Goal: Task Accomplishment & Management: Manage account settings

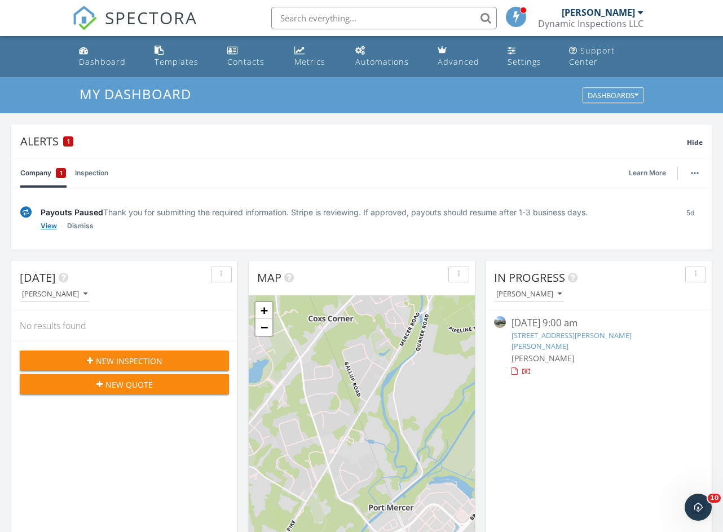
click at [49, 226] on link "View" at bounding box center [49, 225] width 16 height 11
click at [37, 171] on link "Company 1" at bounding box center [43, 172] width 46 height 29
click at [605, 340] on link "[STREET_ADDRESS][PERSON_NAME][PERSON_NAME]" at bounding box center [571, 340] width 120 height 21
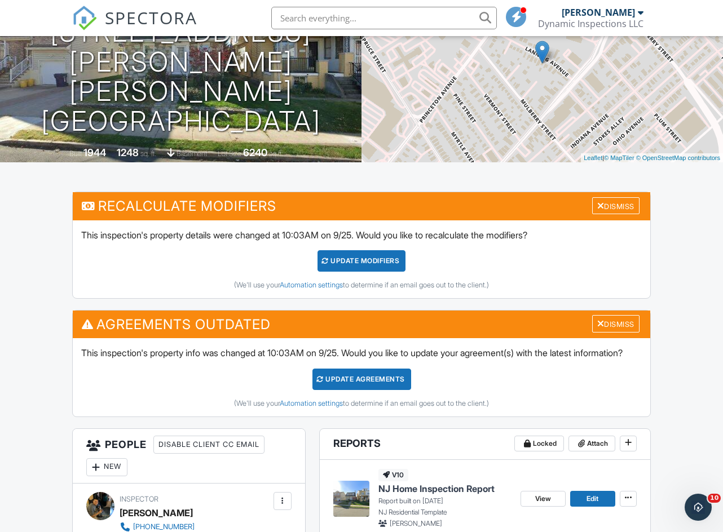
scroll to position [27, 0]
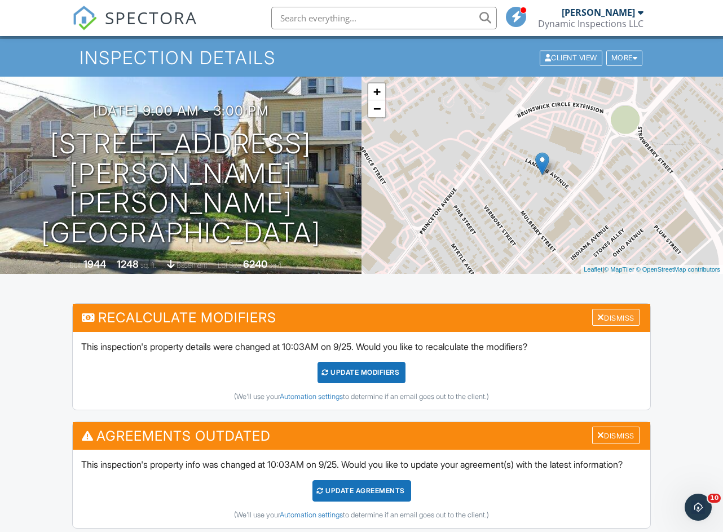
click at [602, 327] on div "Dismiss" at bounding box center [615, 317] width 47 height 17
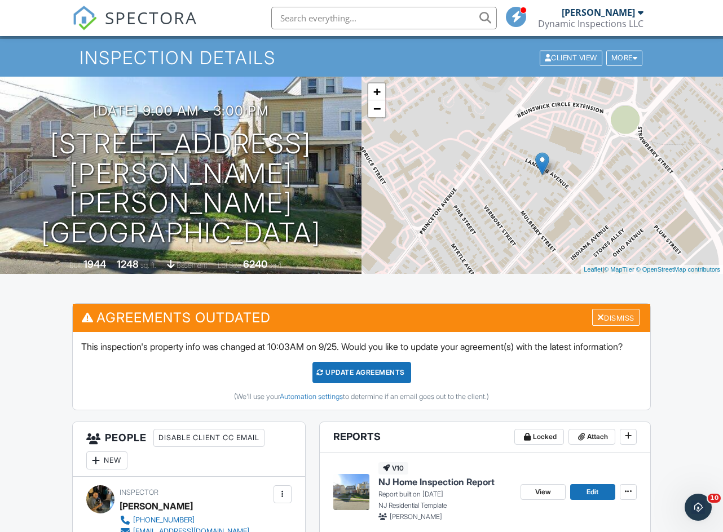
click at [612, 327] on div "Dismiss" at bounding box center [615, 317] width 47 height 17
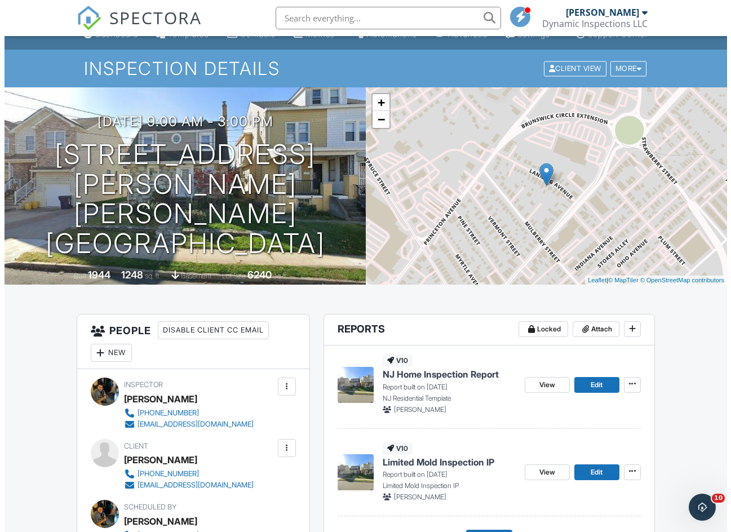
scroll to position [0, 0]
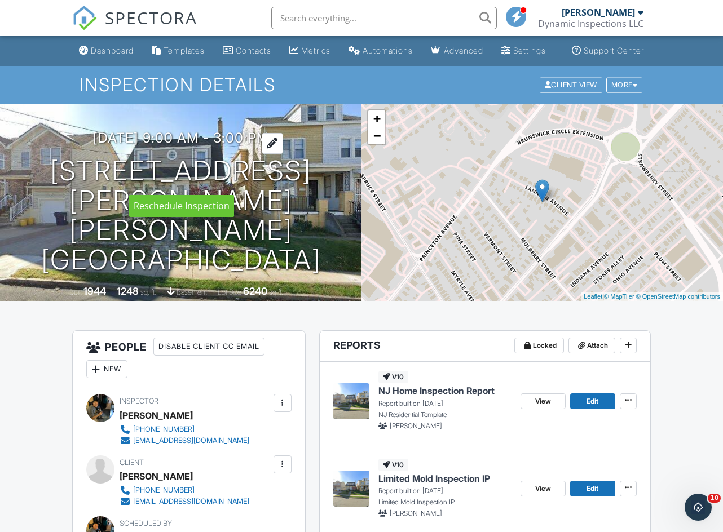
click at [160, 145] on h3 "09/27/2025 9:00 am - 3:00 pm" at bounding box center [181, 137] width 176 height 15
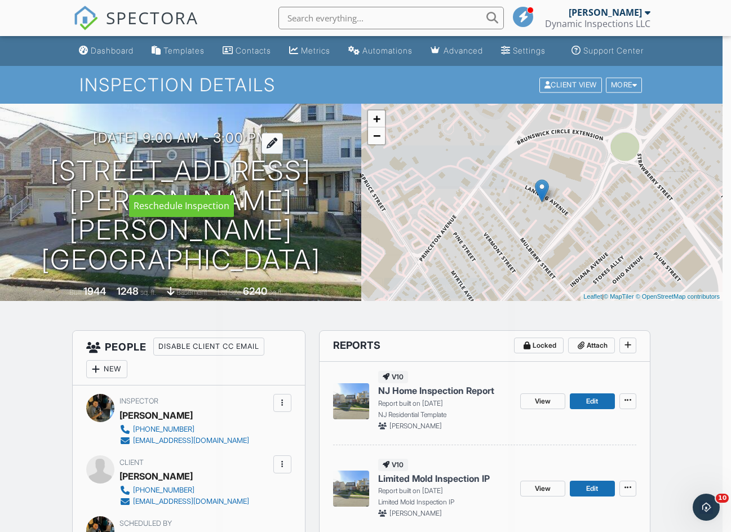
click at [160, 177] on div at bounding box center [365, 276] width 731 height 665
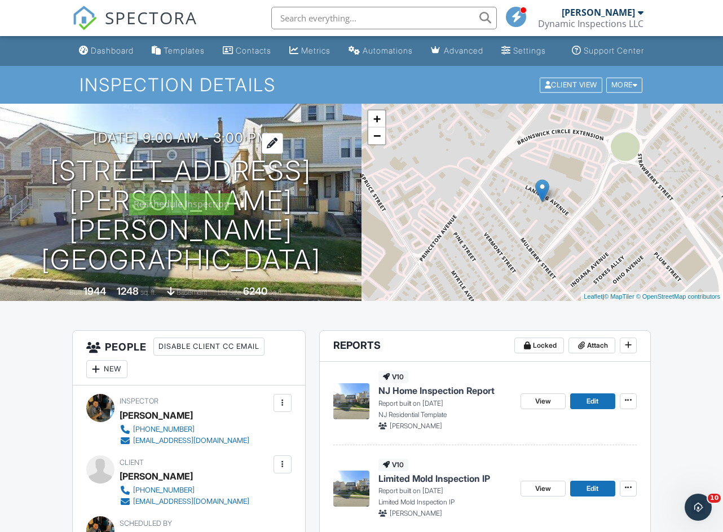
click at [160, 145] on h3 "09/27/2025 9:00 am - 3:00 pm" at bounding box center [181, 137] width 176 height 15
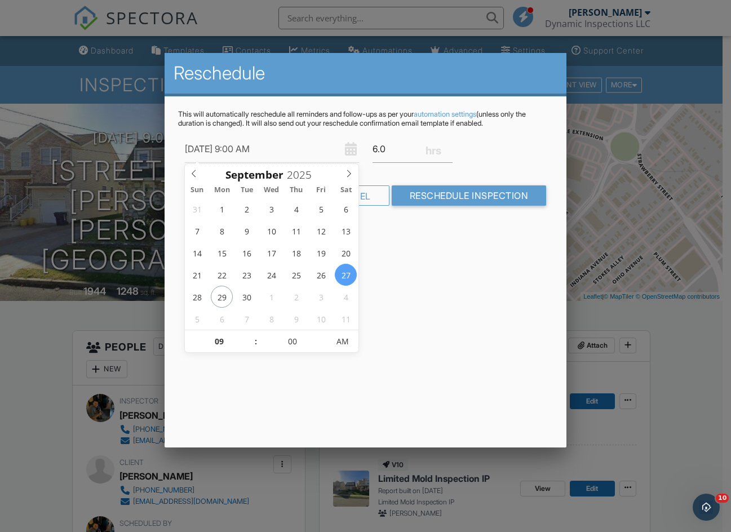
click at [411, 230] on div "This will automatically reschedule all reminders and follow-ups as per your aut…" at bounding box center [366, 167] width 402 height 143
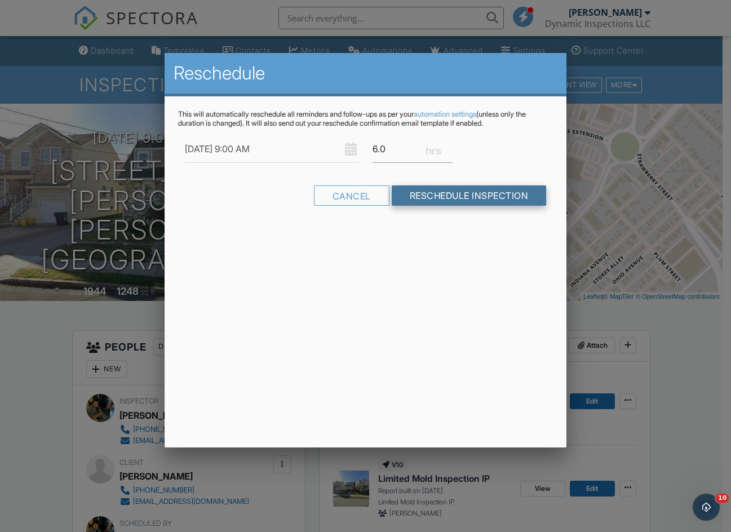
click at [448, 191] on input "Reschedule Inspection" at bounding box center [469, 196] width 155 height 20
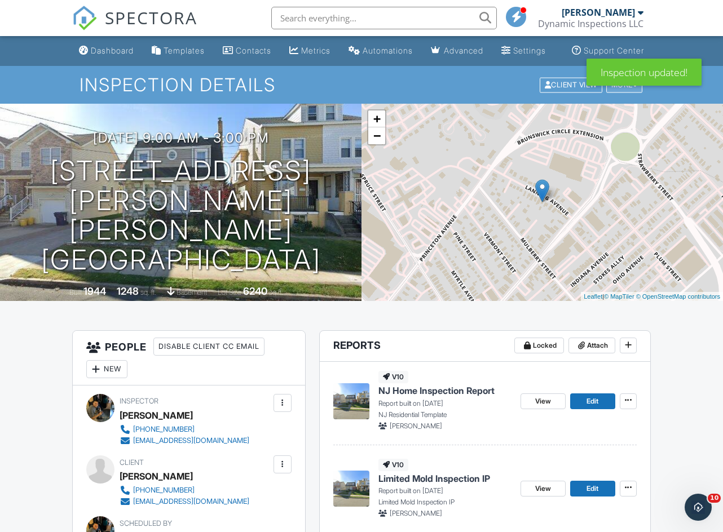
click at [616, 92] on div "More" at bounding box center [624, 84] width 37 height 15
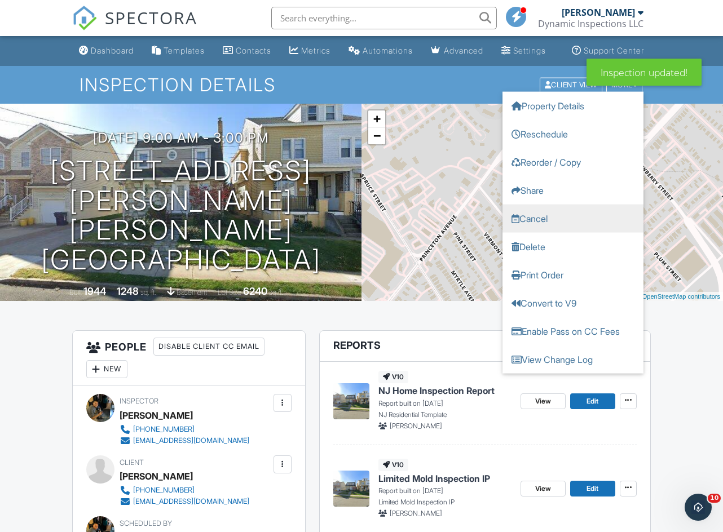
click at [539, 232] on link "Cancel" at bounding box center [572, 218] width 141 height 28
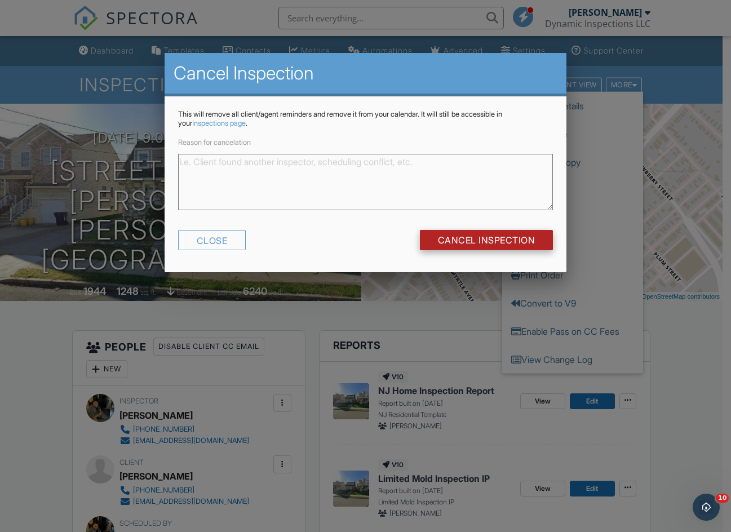
click at [460, 240] on input "Cancel Inspection" at bounding box center [487, 240] width 134 height 20
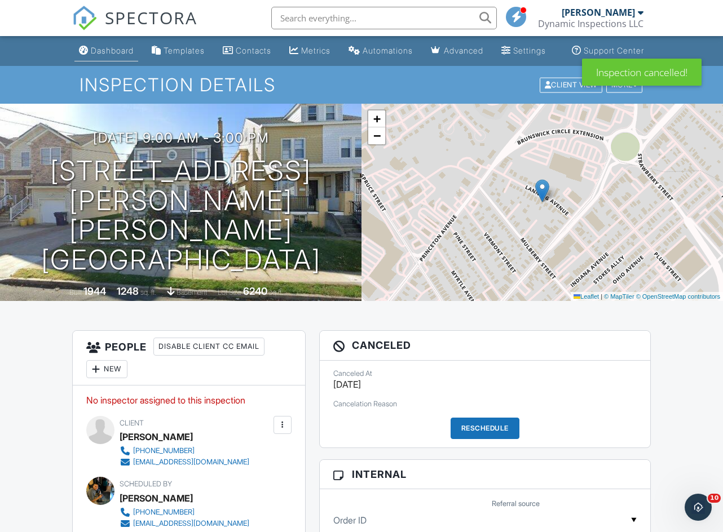
click at [107, 55] on div "Dashboard" at bounding box center [112, 51] width 43 height 10
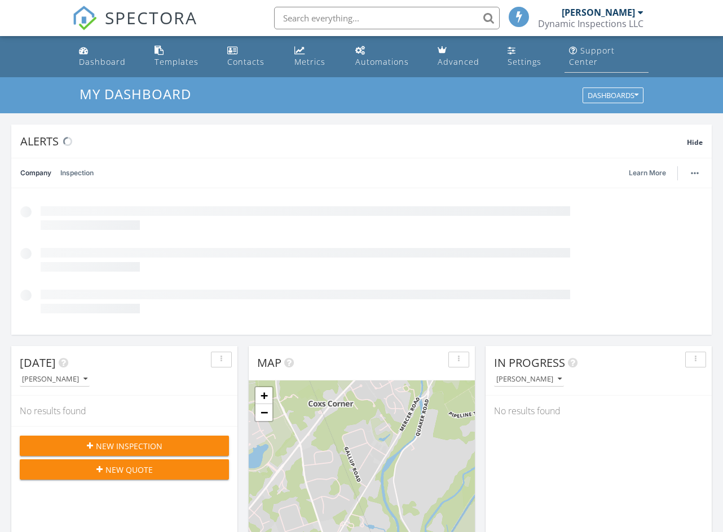
scroll to position [1044, 740]
click at [619, 12] on div "[PERSON_NAME]" at bounding box center [598, 12] width 73 height 11
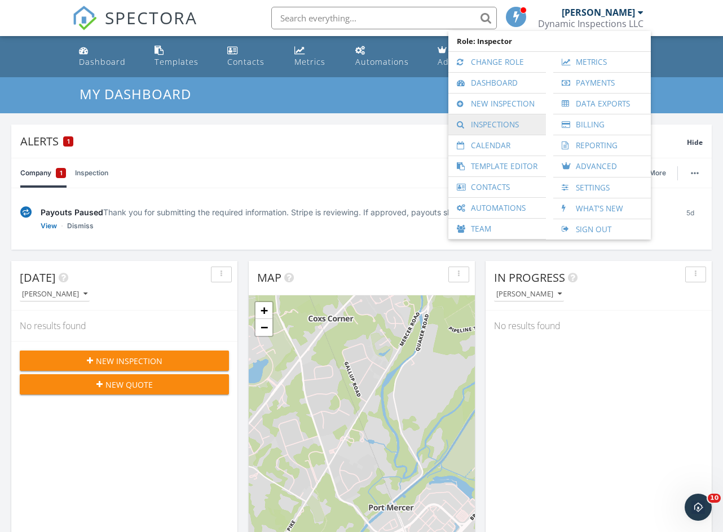
click at [492, 123] on link "Inspections" at bounding box center [497, 124] width 86 height 20
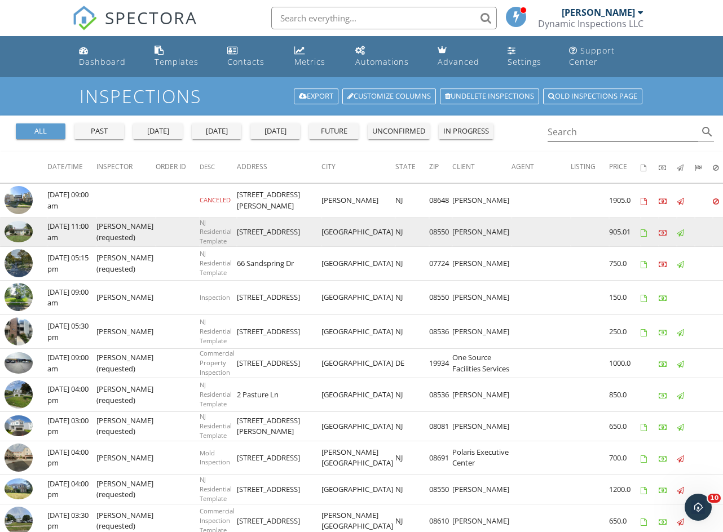
click at [157, 232] on td at bounding box center [178, 232] width 44 height 29
click at [21, 235] on img at bounding box center [19, 231] width 28 height 21
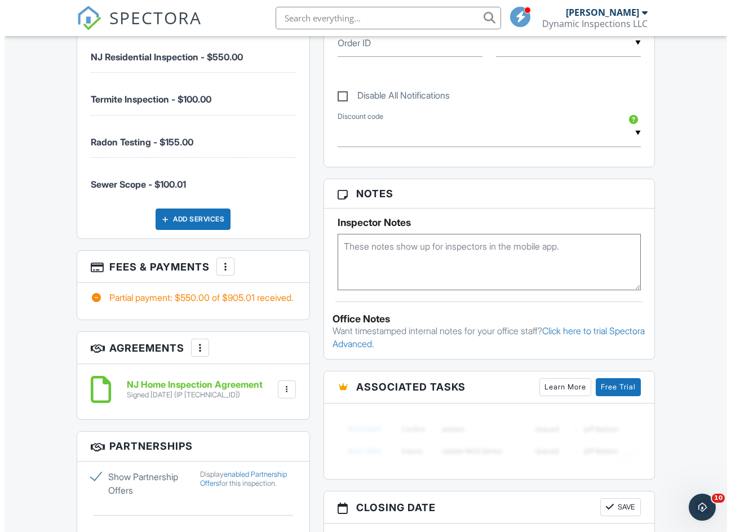
scroll to position [611, 0]
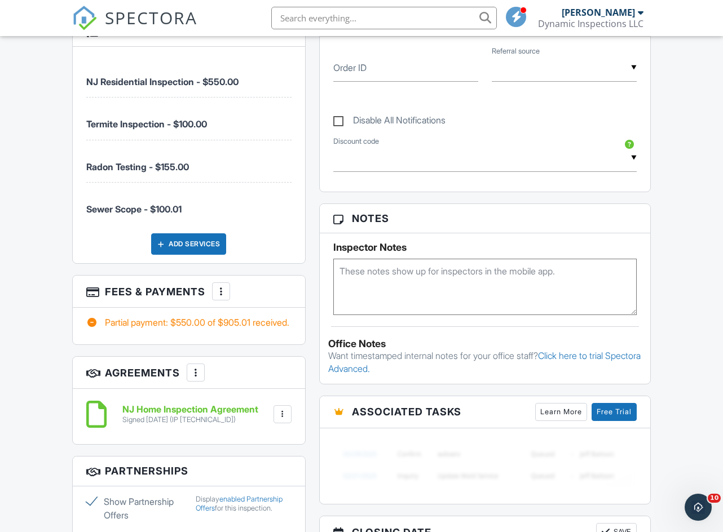
click at [225, 297] on div at bounding box center [220, 291] width 11 height 11
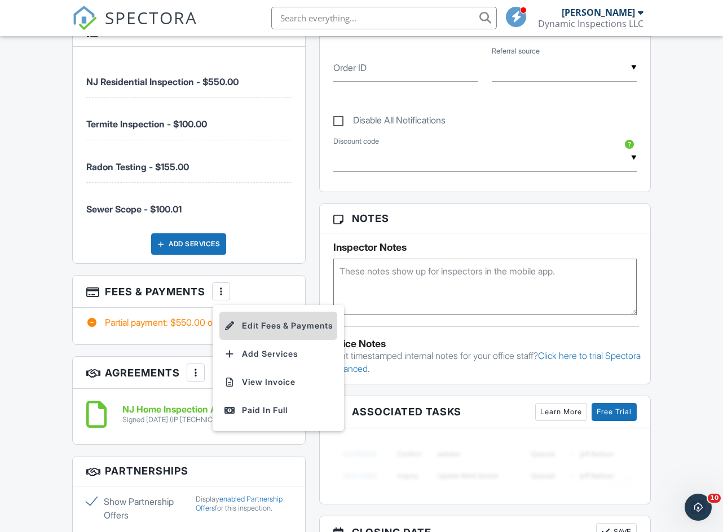
click at [296, 333] on li "Edit Fees & Payments" at bounding box center [278, 326] width 118 height 28
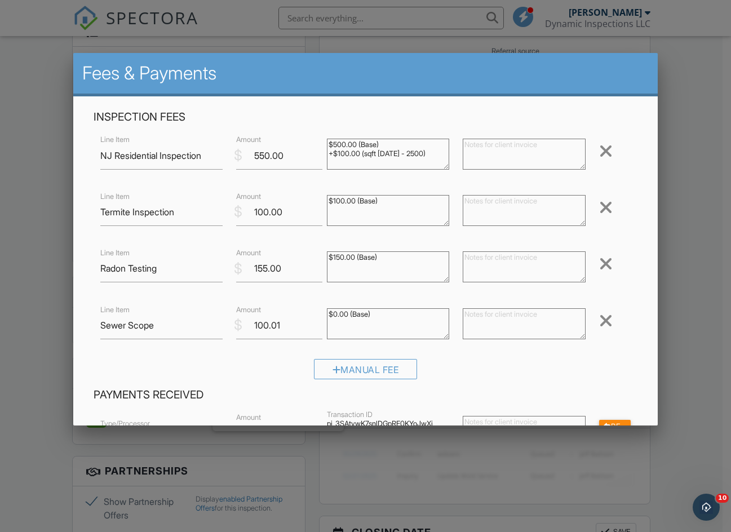
click at [603, 319] on div at bounding box center [606, 321] width 14 height 18
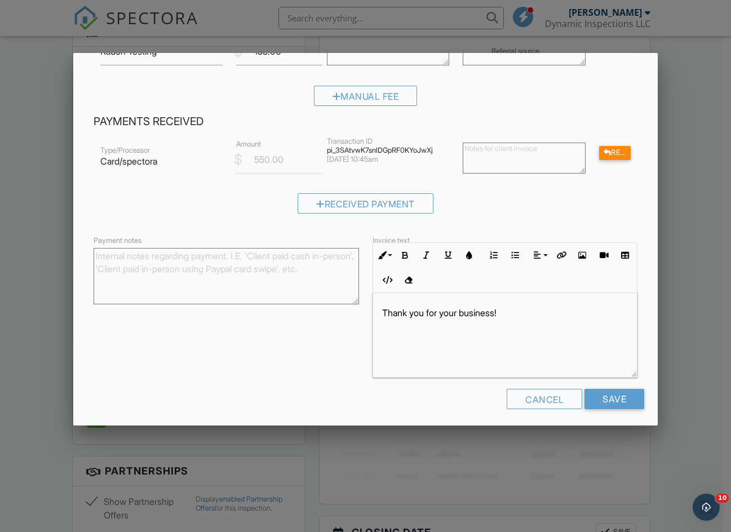
scroll to position [223, 0]
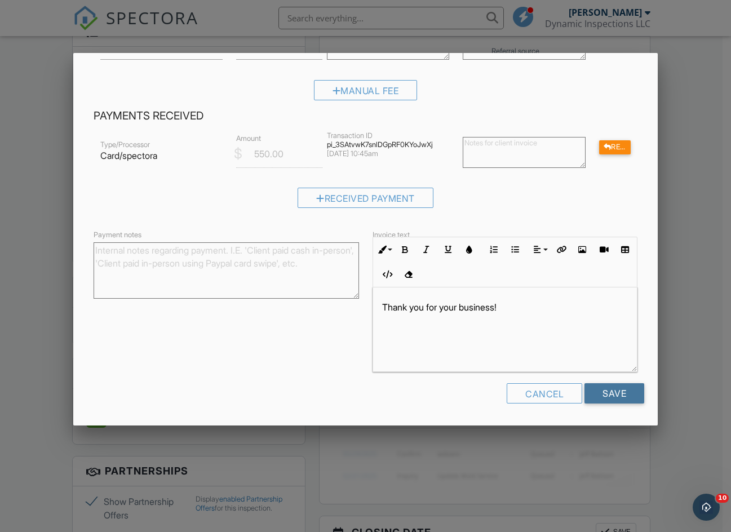
click at [608, 394] on input "Save" at bounding box center [615, 393] width 60 height 20
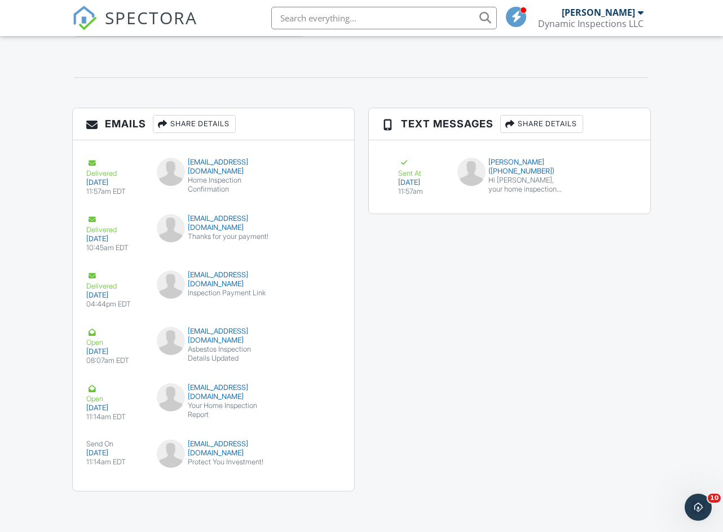
scroll to position [1499, 0]
click at [138, 391] on div "Open" at bounding box center [114, 393] width 57 height 20
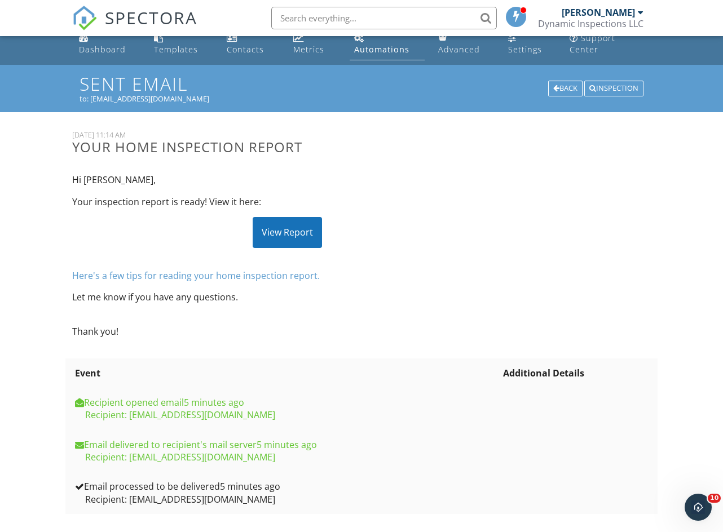
scroll to position [24, 0]
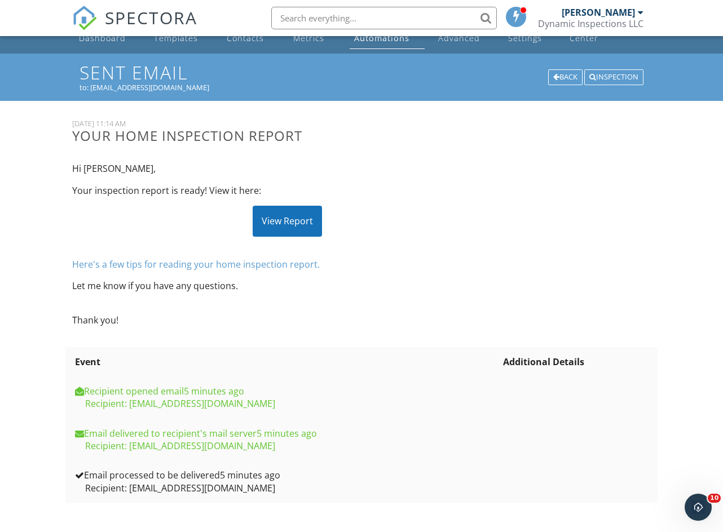
click at [315, 213] on div "View Report" at bounding box center [287, 221] width 69 height 30
